Goal: Find specific page/section: Find specific page/section

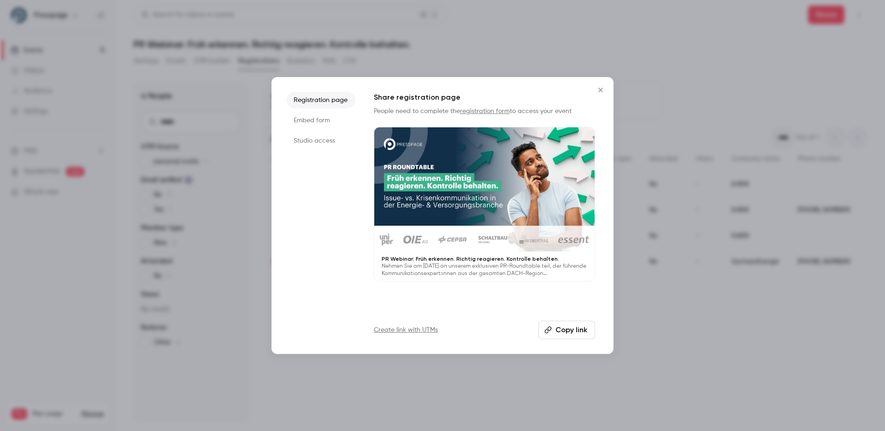
click at [602, 87] on icon "Close" at bounding box center [600, 89] width 11 height 7
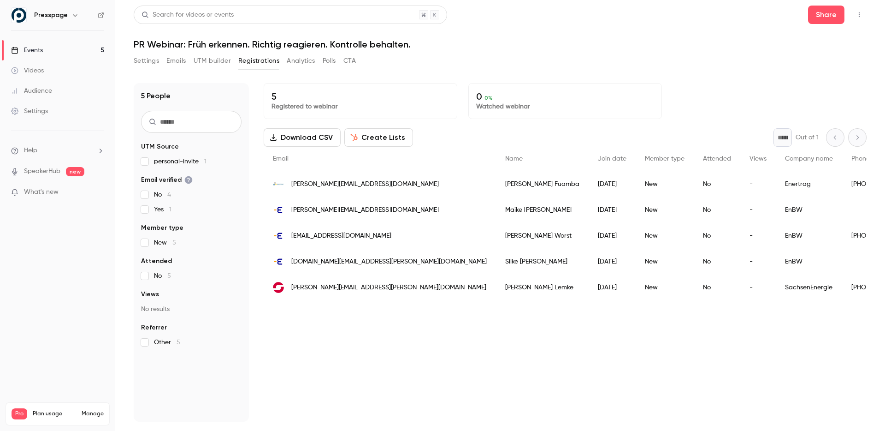
click at [550, 60] on div "Settings Emails UTM builder Registrations Analytics Polls CTA" at bounding box center [500, 62] width 733 height 18
